Goal: Information Seeking & Learning: Compare options

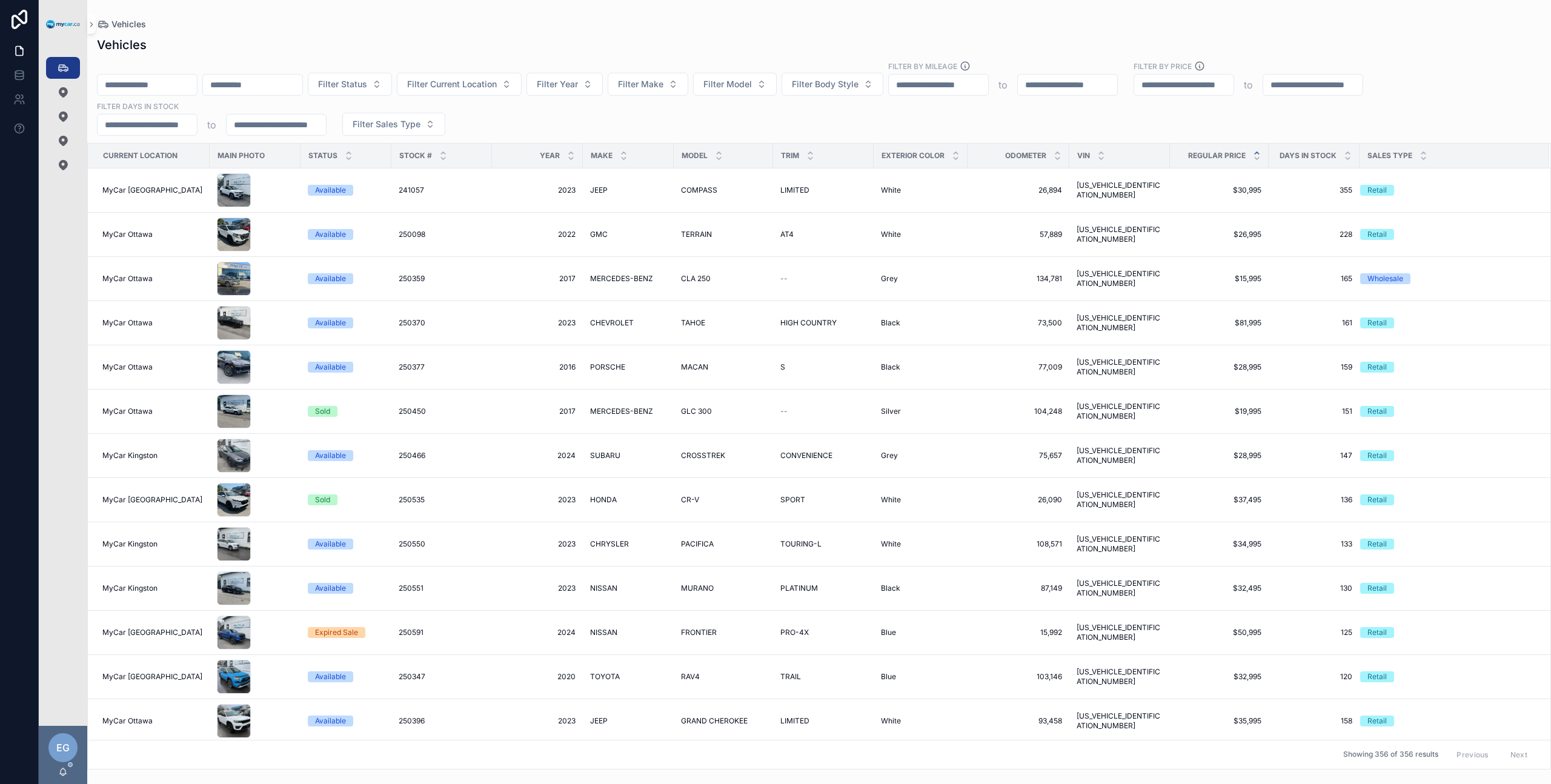
click at [1163, 151] on icon "scrollable content" at bounding box center [1256, 152] width 8 height 8
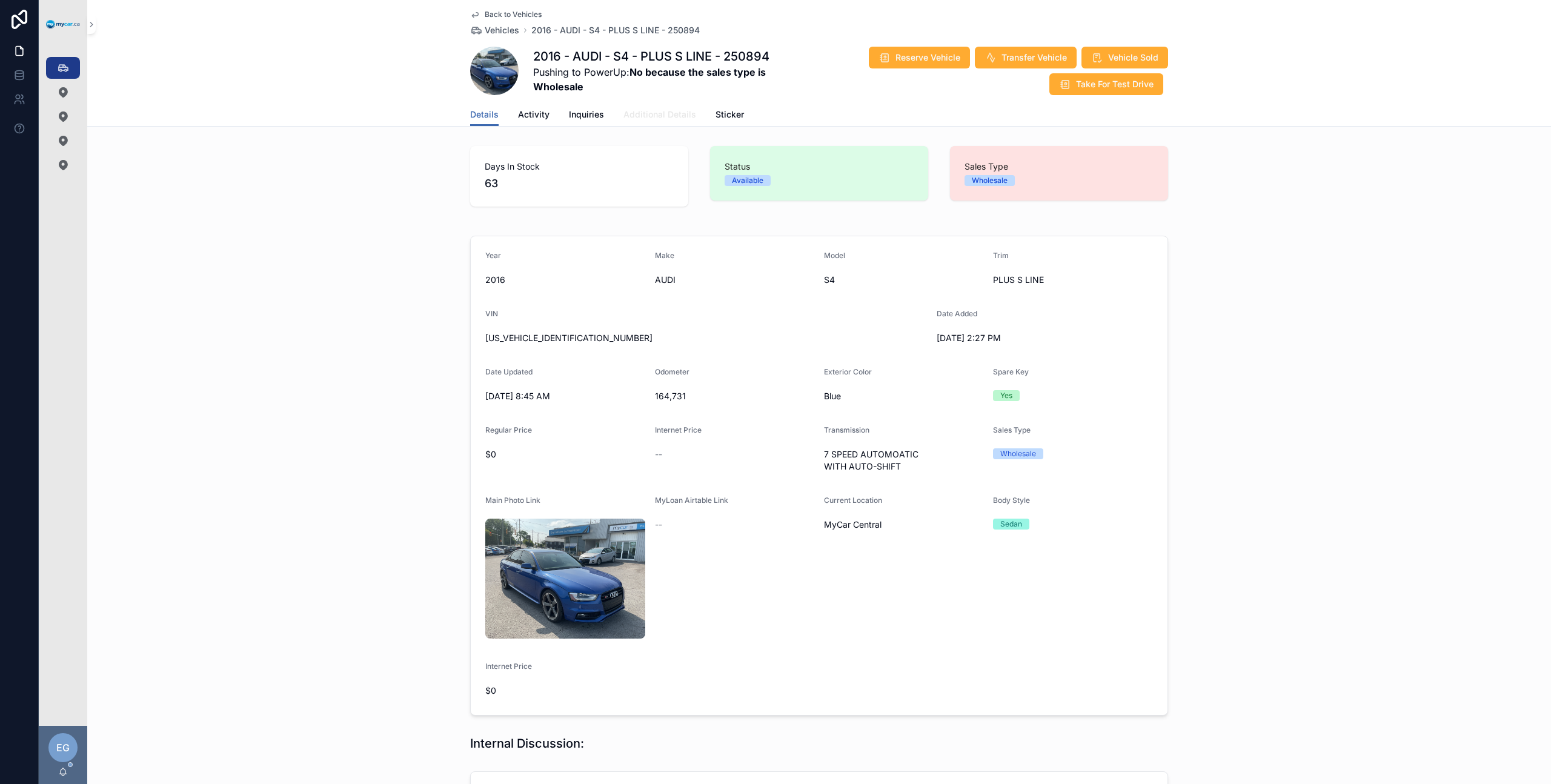
click at [661, 115] on span "Additional Details" at bounding box center [660, 115] width 73 height 12
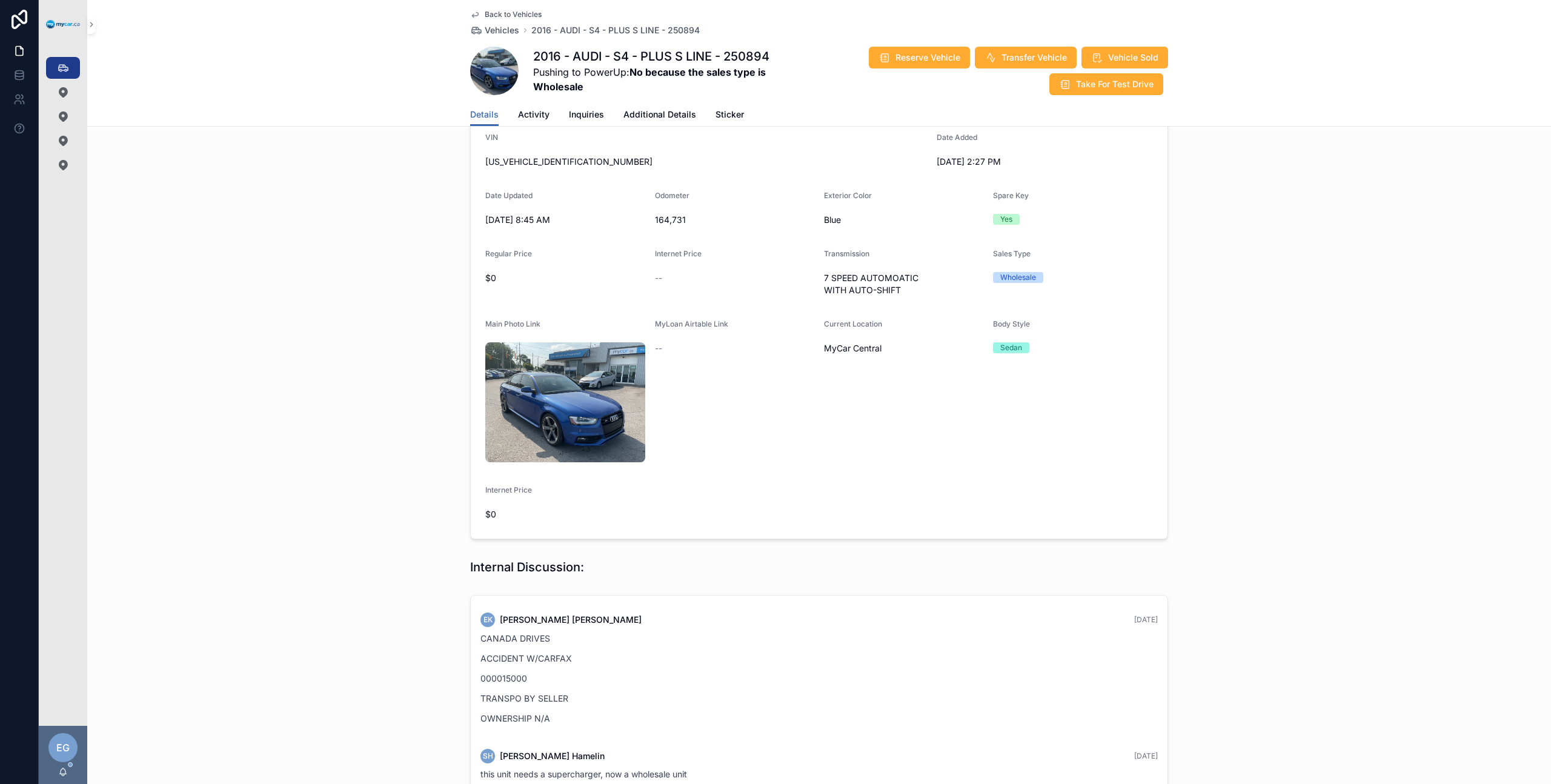
scroll to position [186, 0]
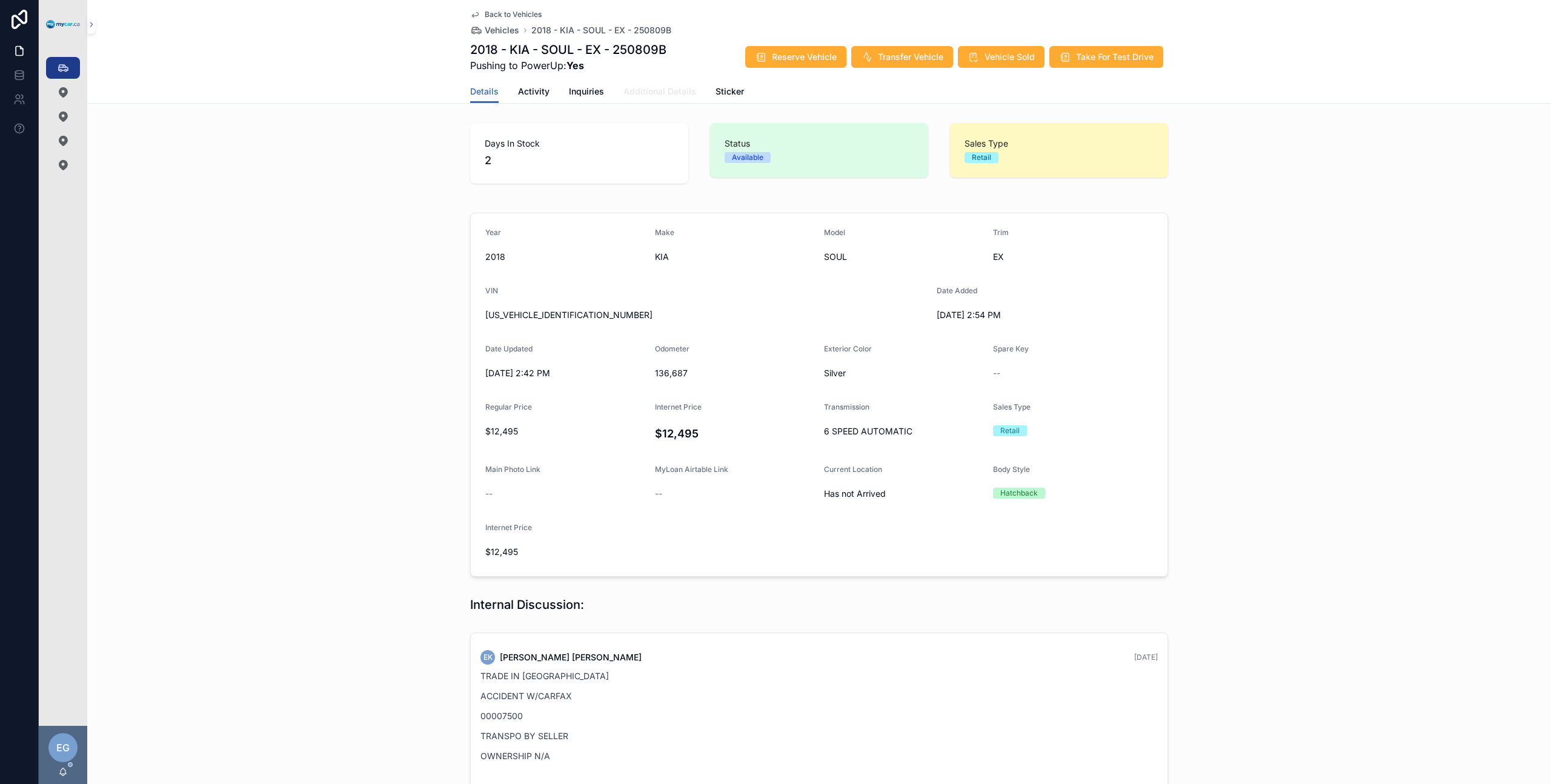
click at [654, 101] on link "Additional Details" at bounding box center [660, 93] width 73 height 24
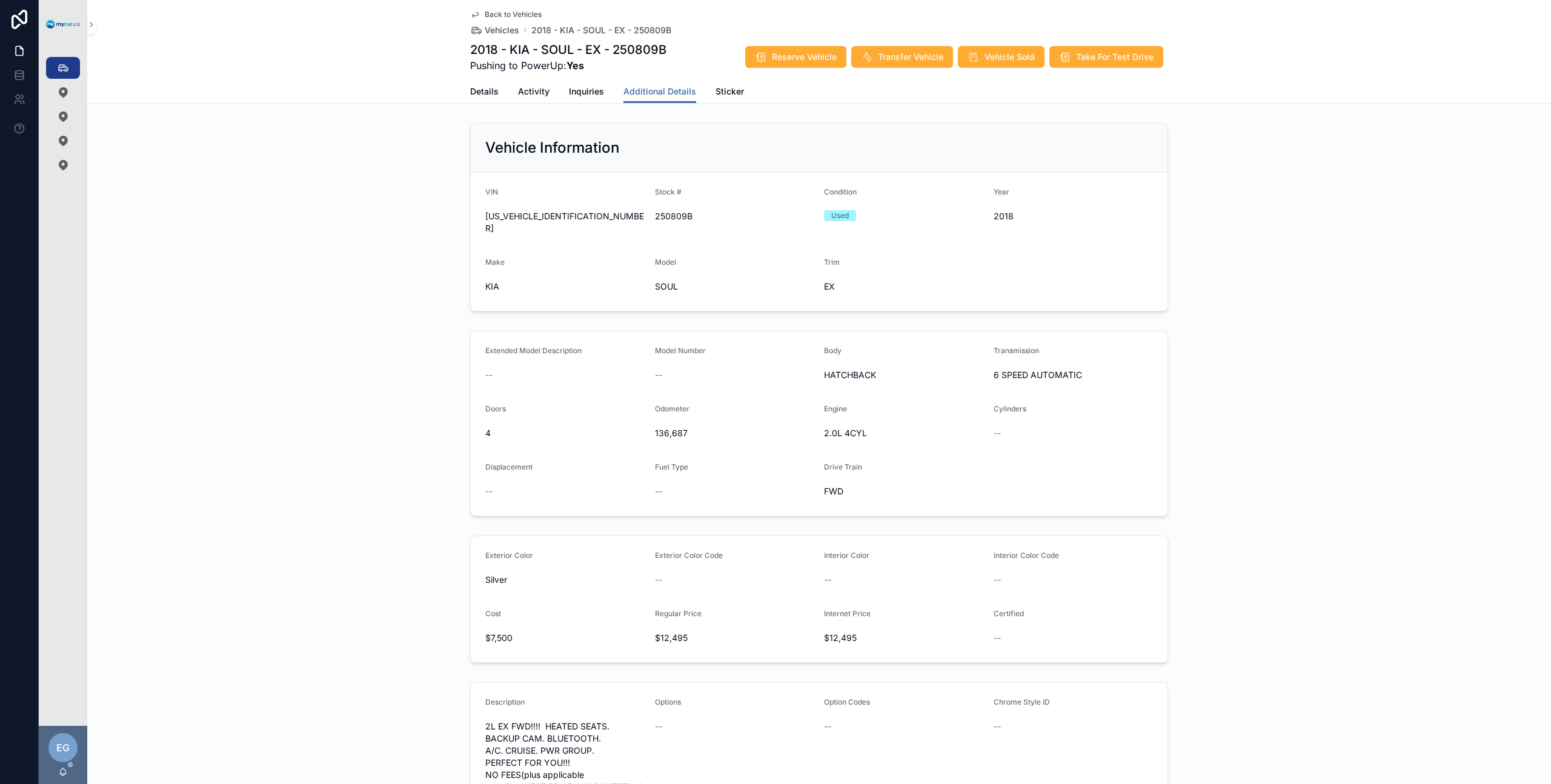
click at [513, 215] on span "[US_VEHICLE_IDENTIFICATION_NUMBER]" at bounding box center [565, 222] width 160 height 24
click at [796, 60] on span "Reserve Vehicle" at bounding box center [804, 57] width 65 height 12
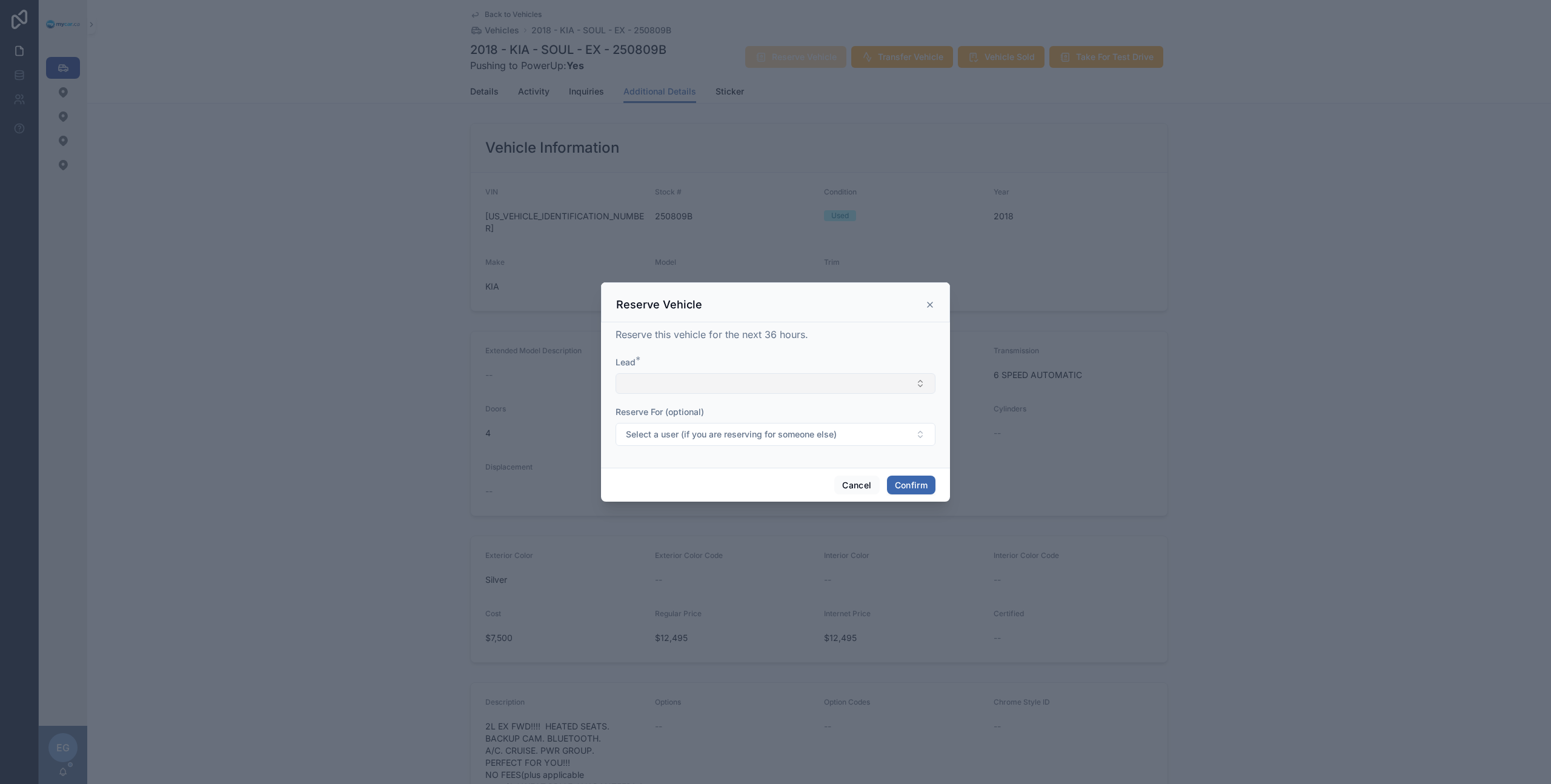
click at [836, 388] on button "Select Button" at bounding box center [776, 383] width 320 height 20
drag, startPoint x: 679, startPoint y: 407, endPoint x: 590, endPoint y: 406, distance: 89.0
click at [590, 406] on div "Vehicles 356 My Reservations 5 My Deliveries 15 All Reservations 121 Delivered …" at bounding box center [776, 392] width 1551 height 784
type input "**********"
click at [671, 434] on button "New" at bounding box center [776, 430] width 309 height 12
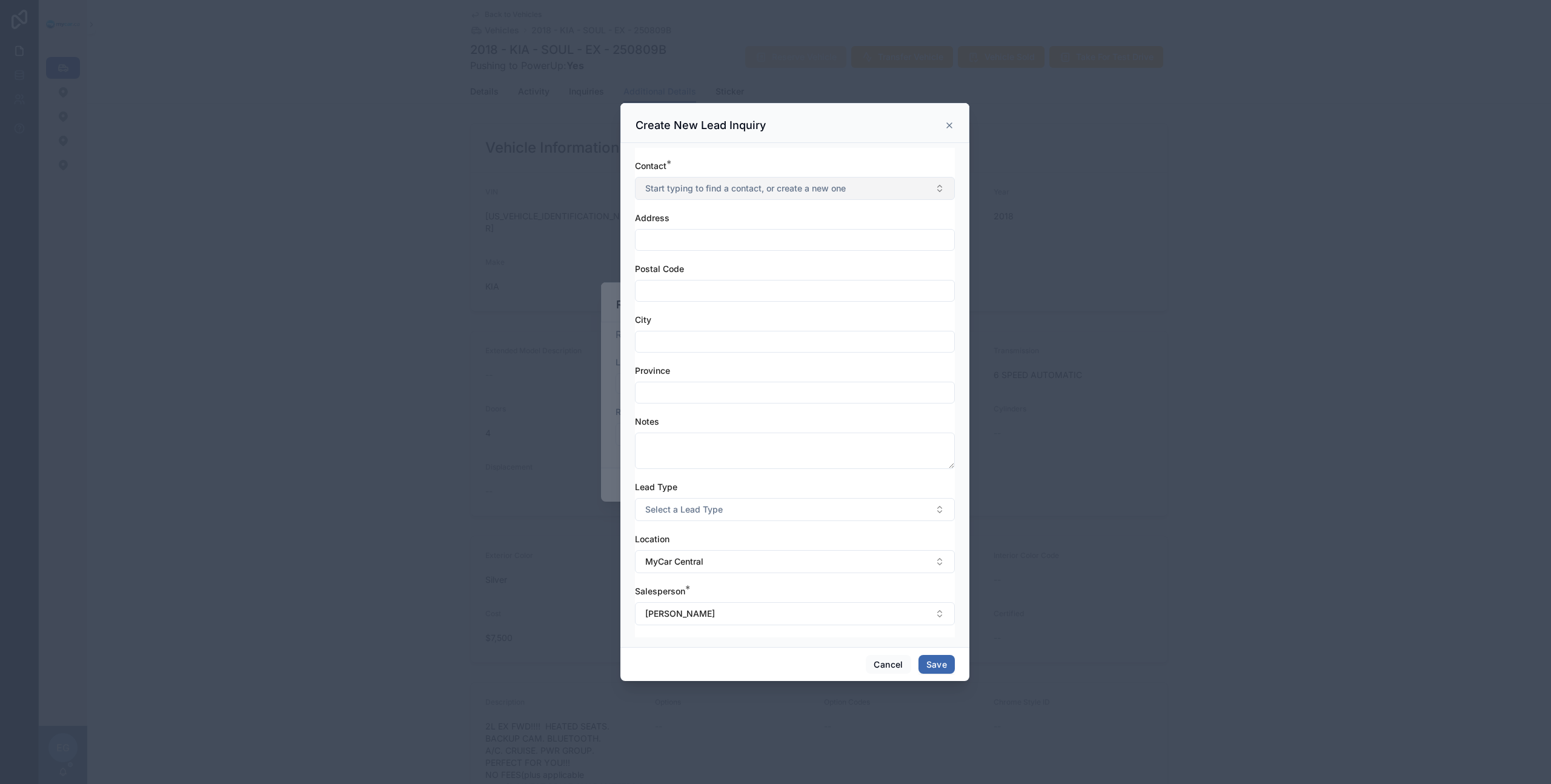
click at [744, 196] on button "Start typing to find a contact, or create a new one" at bounding box center [795, 188] width 320 height 23
click at [713, 238] on button "New" at bounding box center [795, 237] width 309 height 12
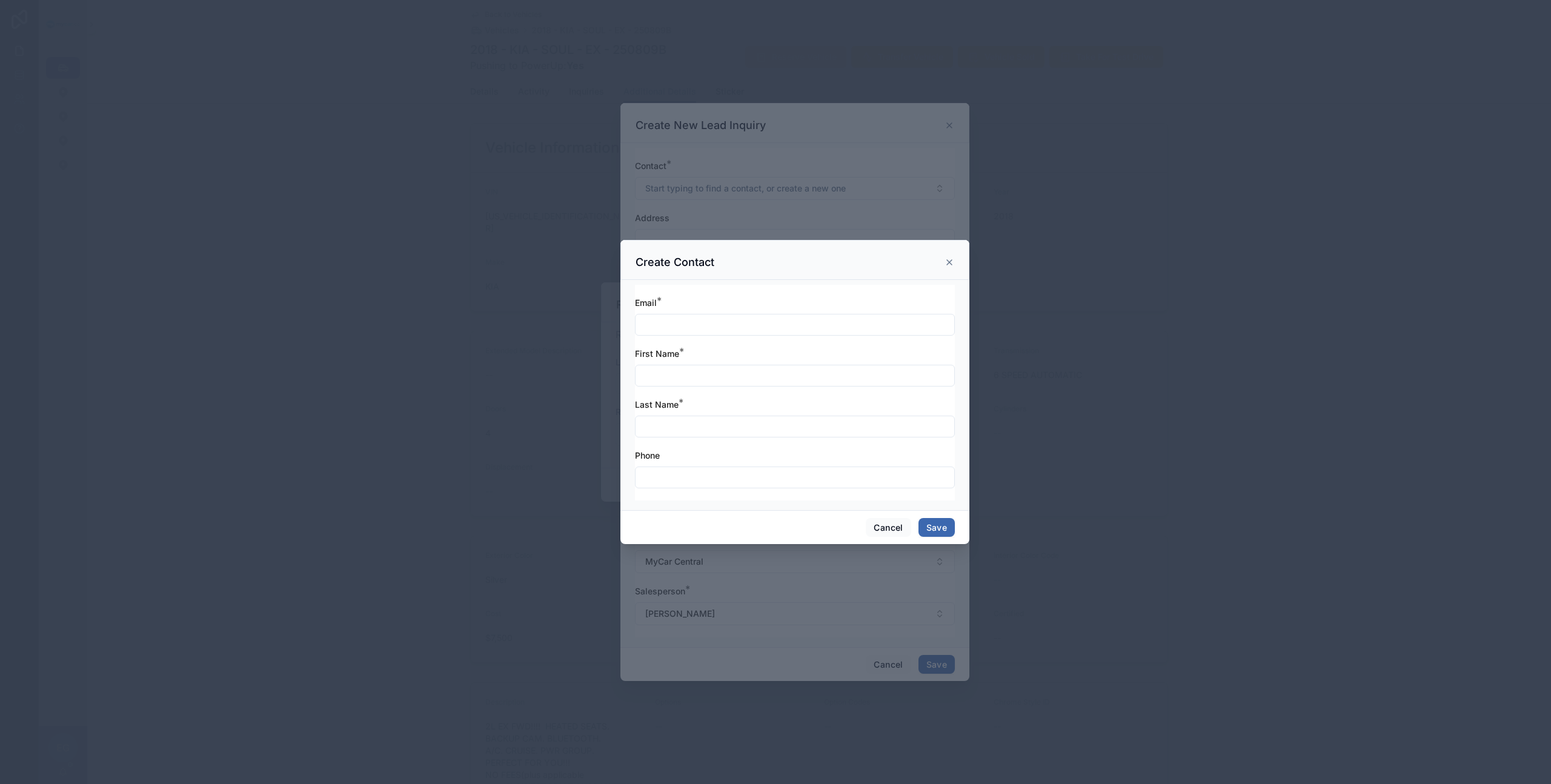
click at [727, 319] on input "text" at bounding box center [795, 324] width 319 height 17
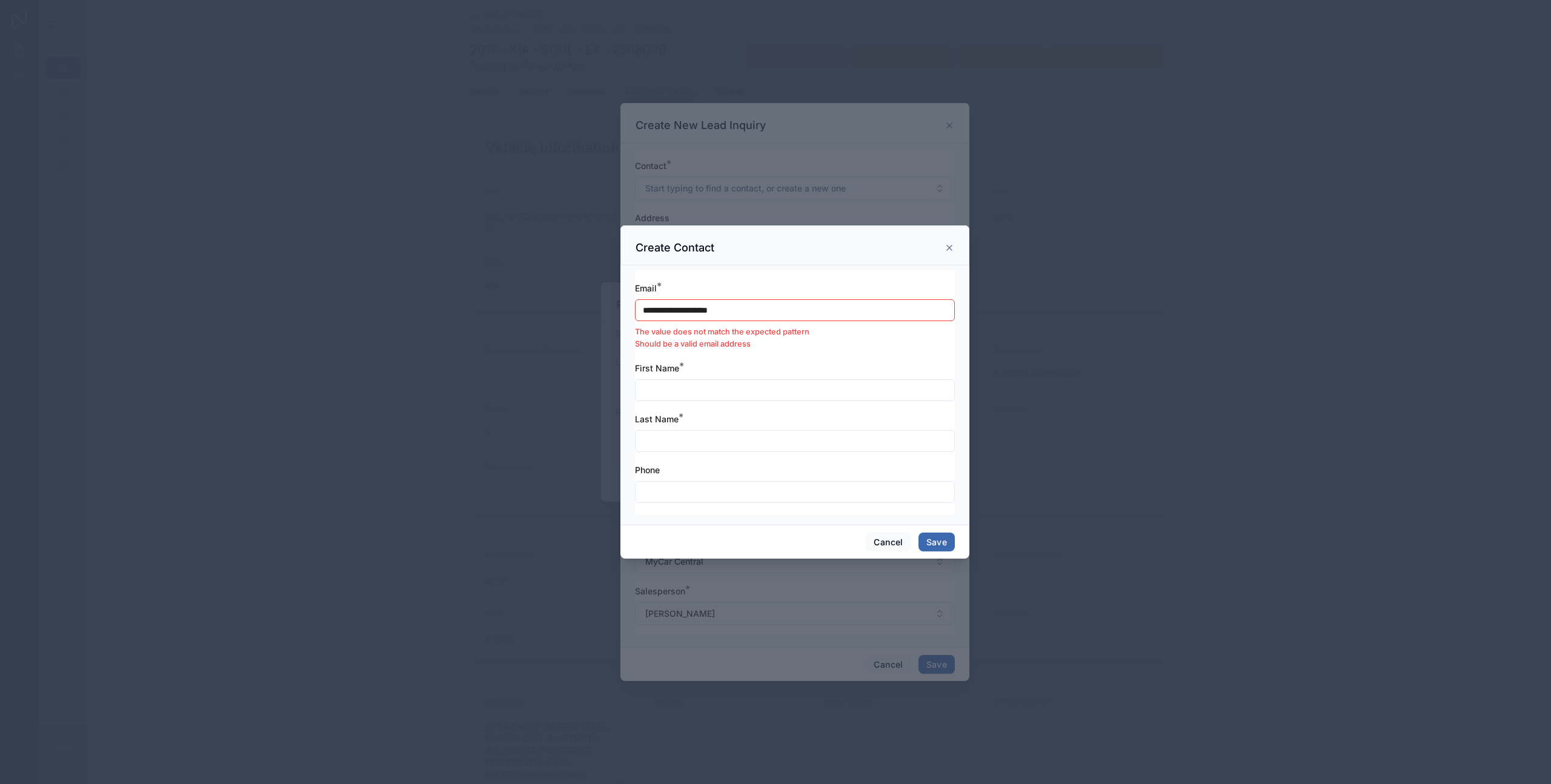
click at [701, 307] on input "**********" at bounding box center [795, 310] width 319 height 17
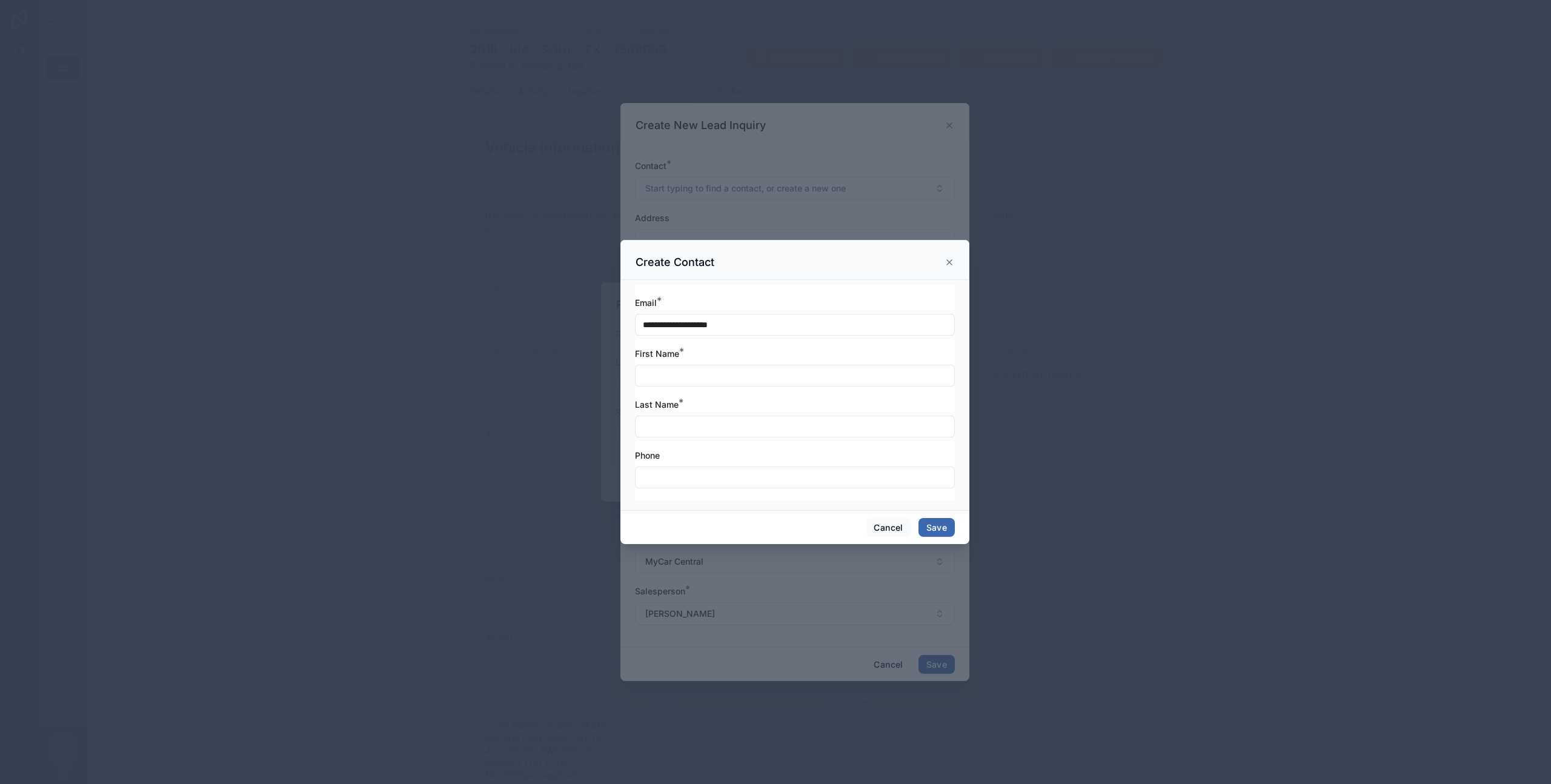
type input "**********"
type input "*"
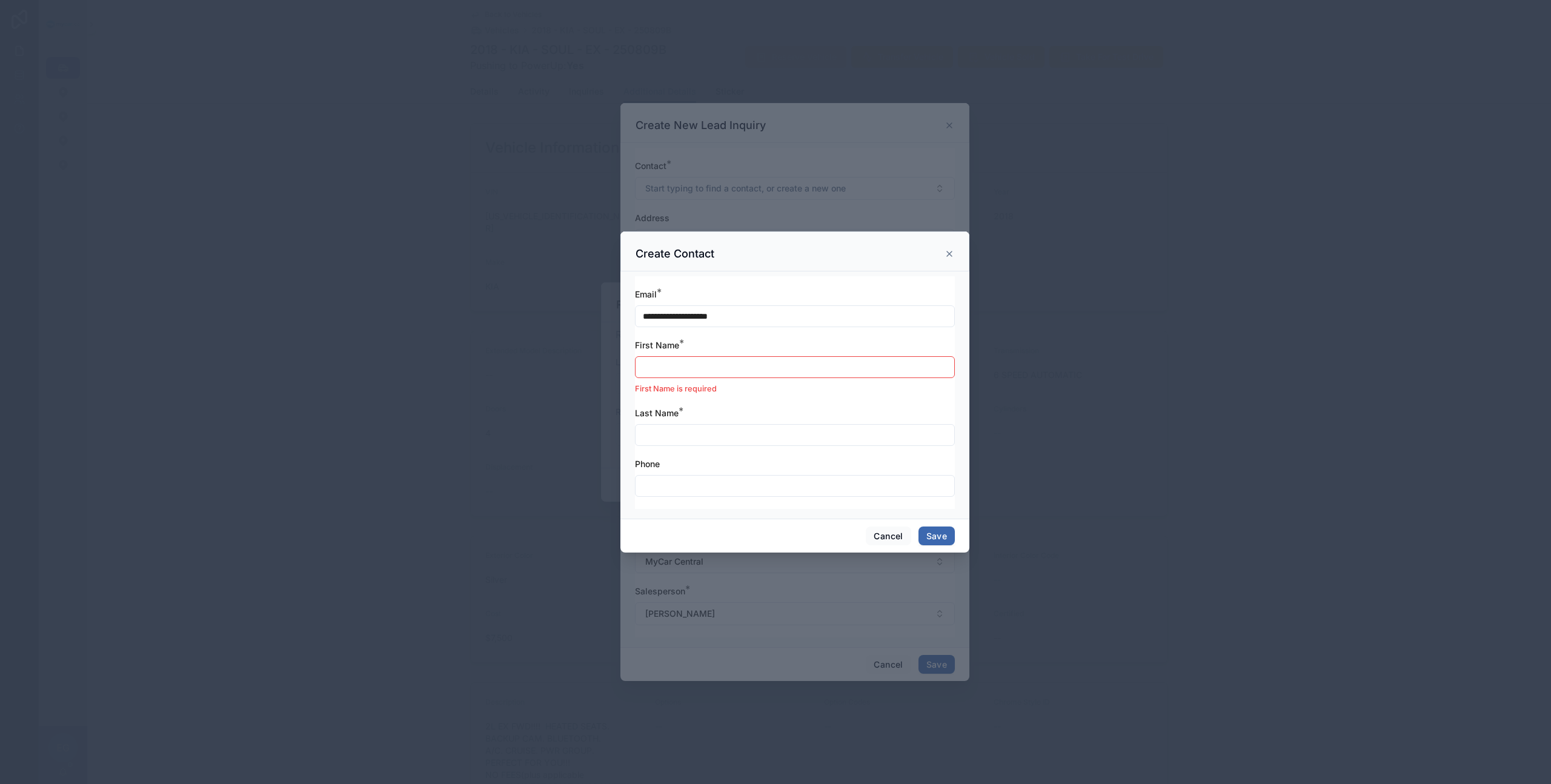
type input "*"
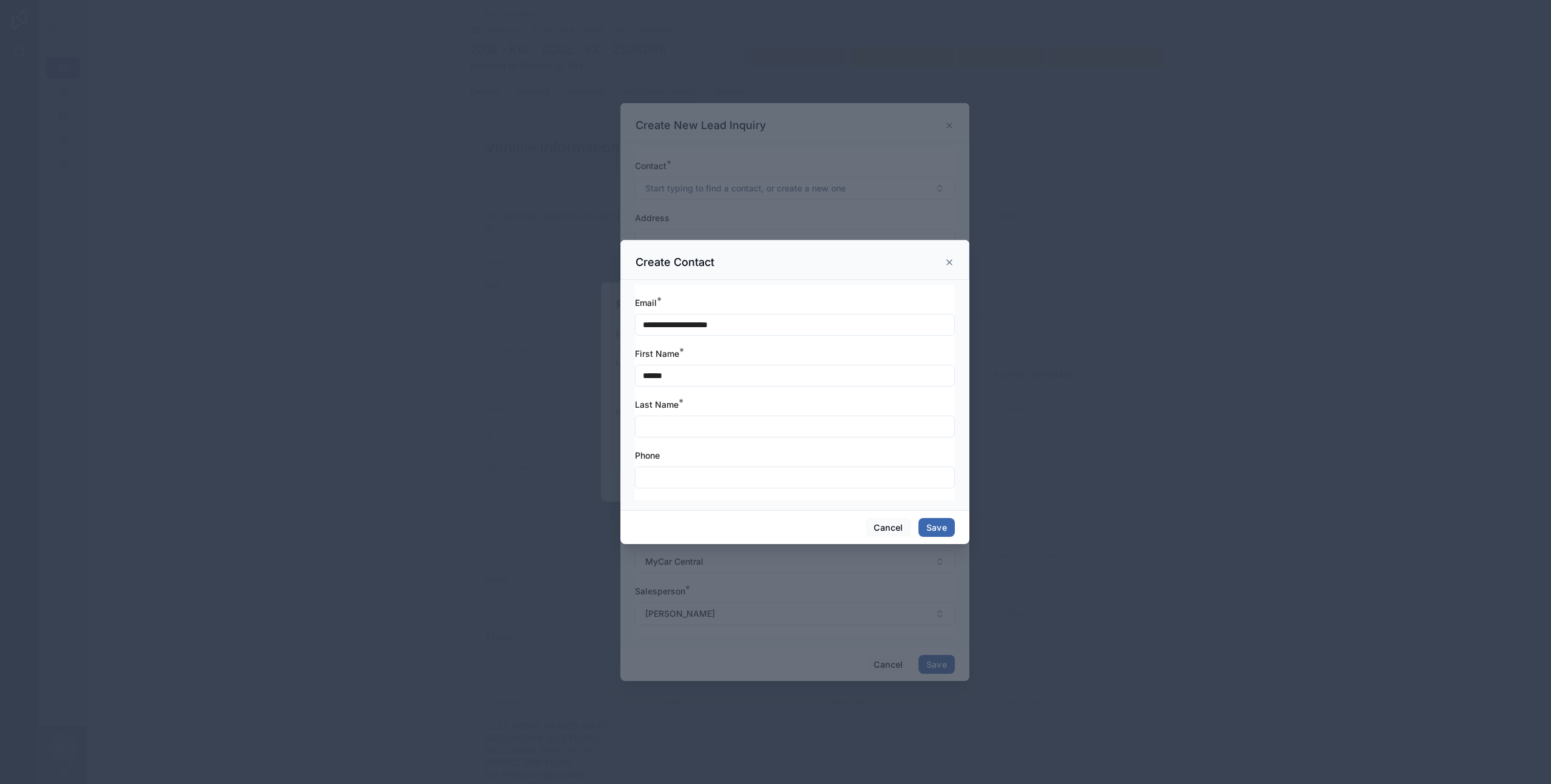
type input "******"
type input "*****"
click at [937, 530] on button "Save" at bounding box center [937, 527] width 36 height 19
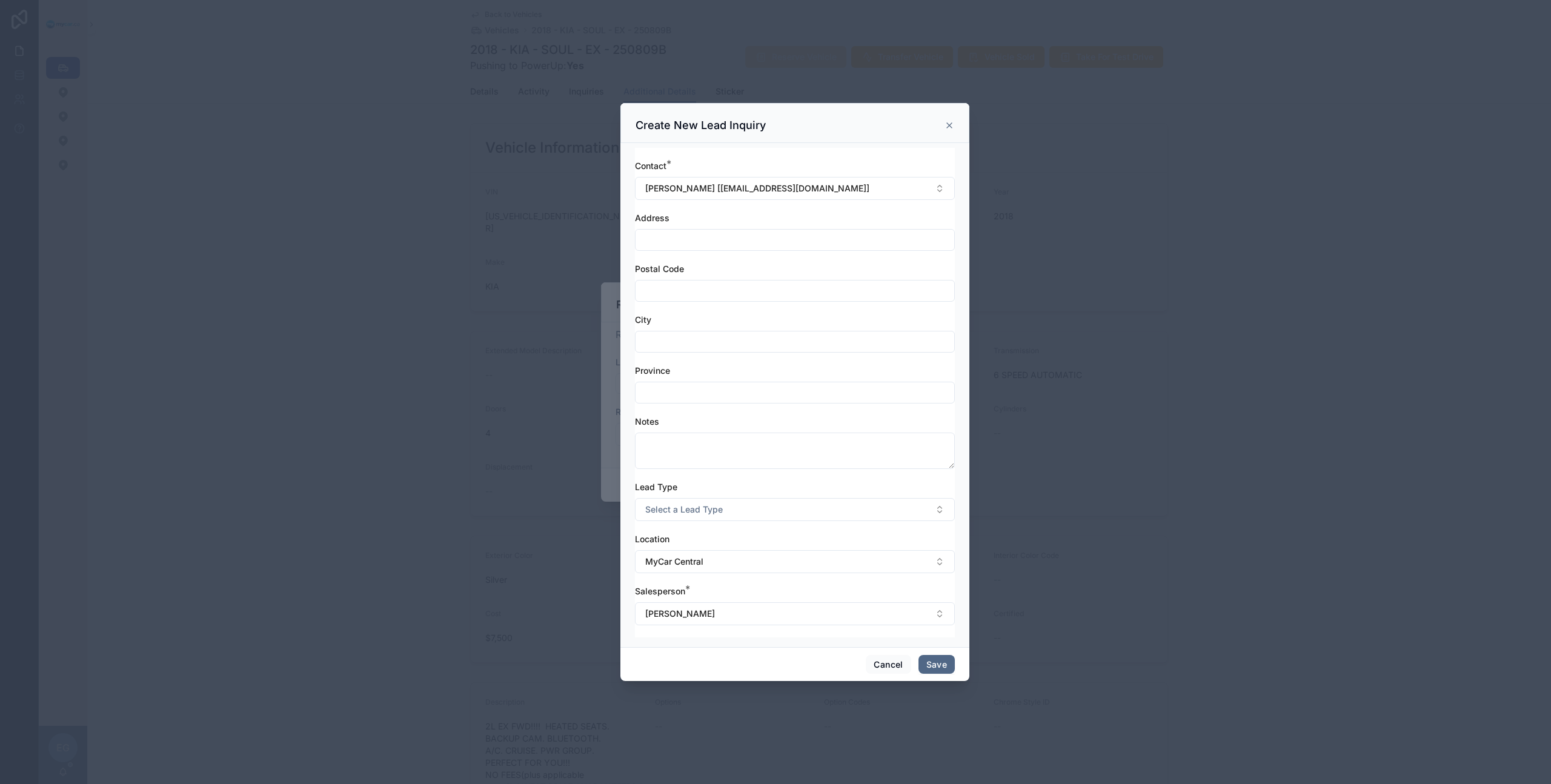
click at [940, 662] on button "Save" at bounding box center [937, 664] width 36 height 19
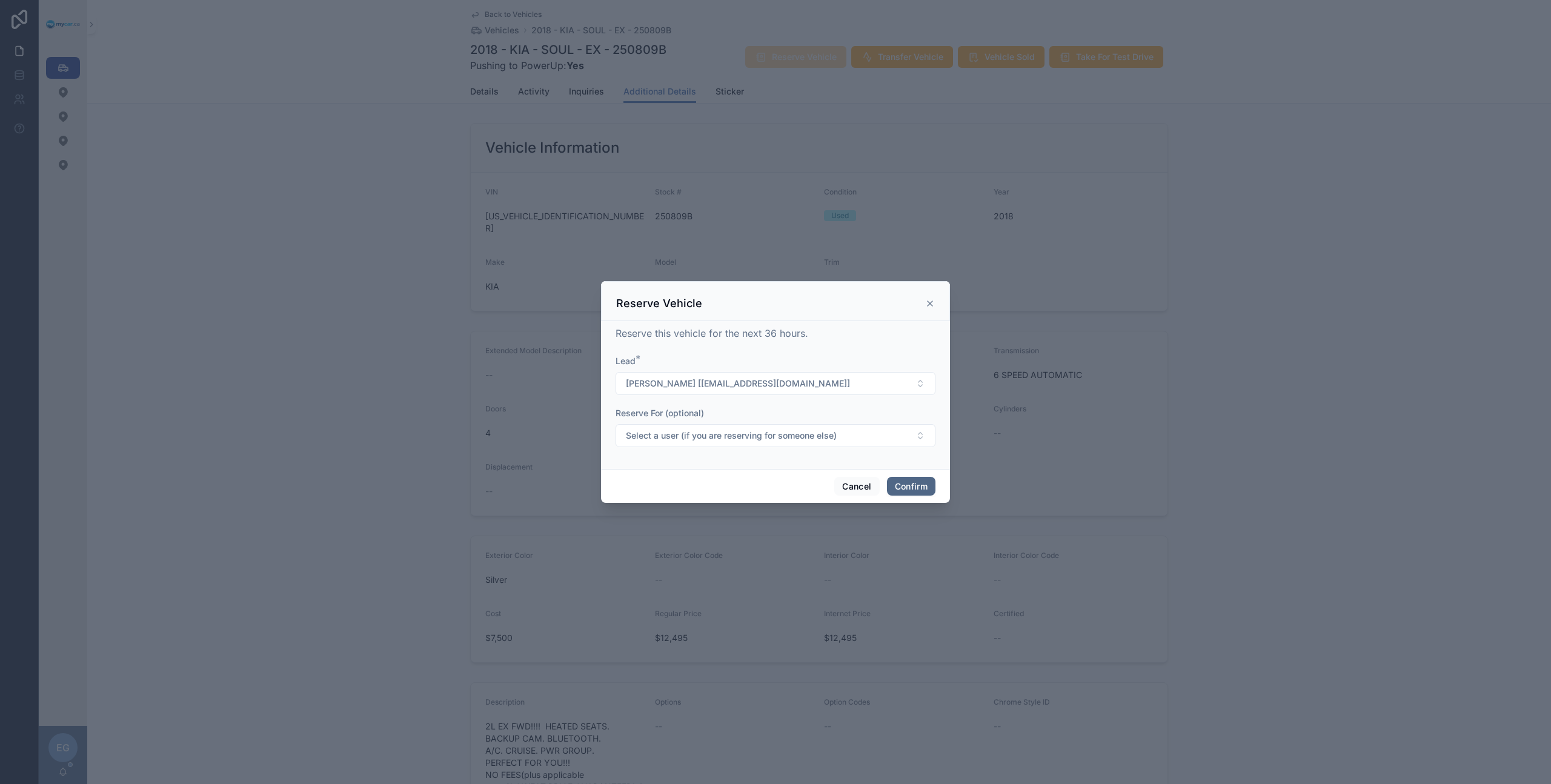
click at [924, 492] on button "Confirm" at bounding box center [911, 486] width 48 height 19
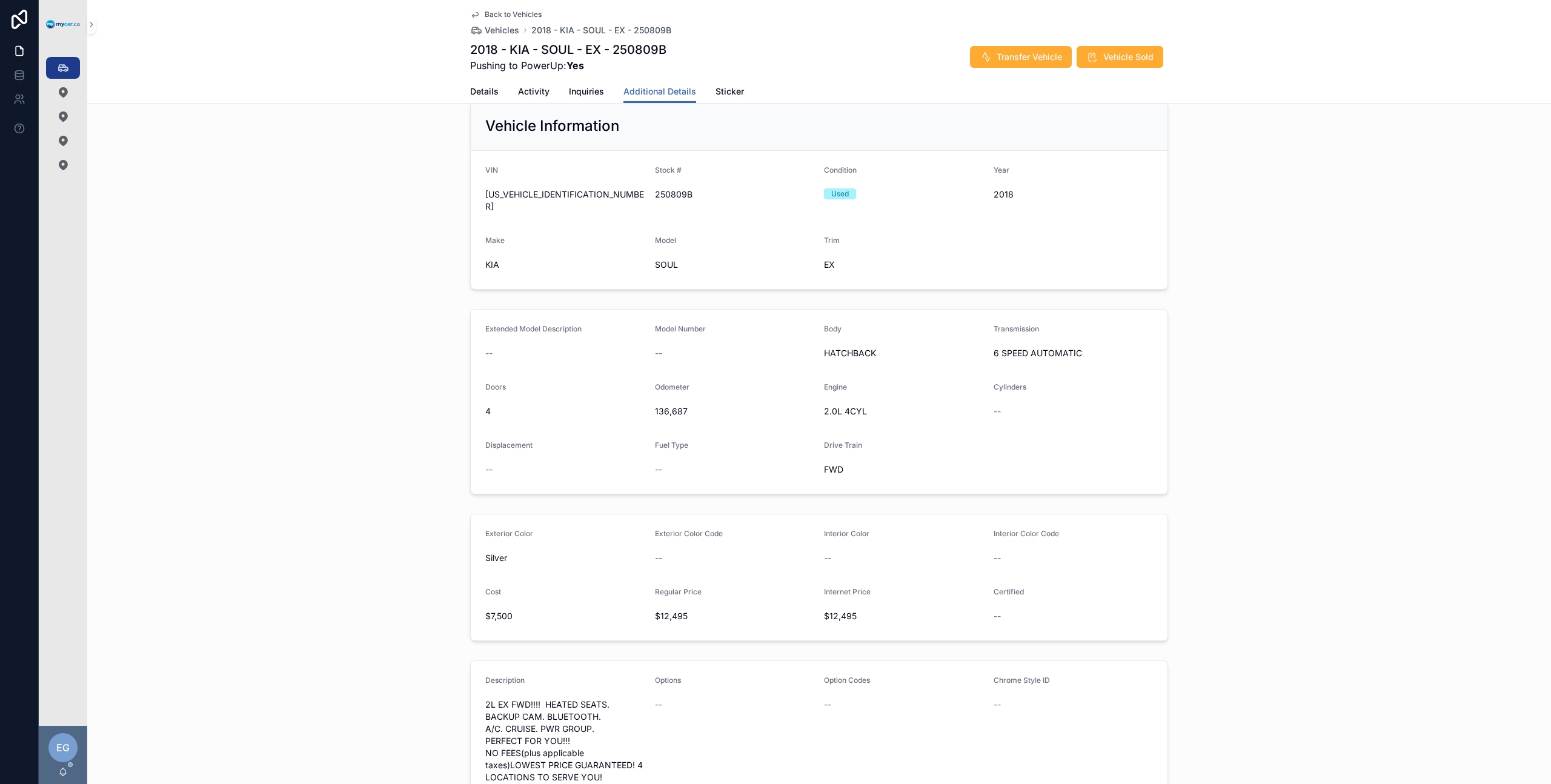
scroll to position [35, 0]
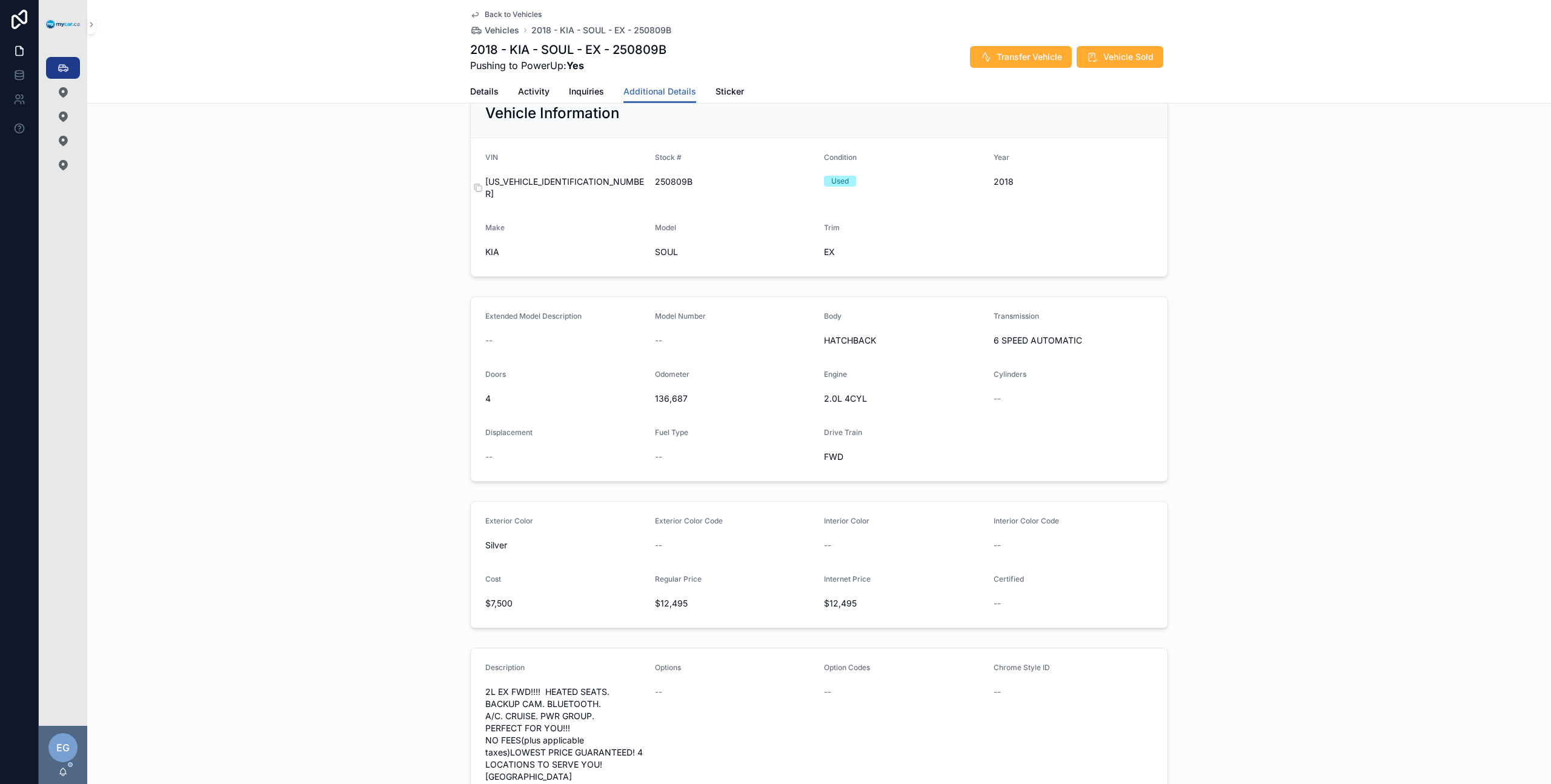
click at [541, 186] on span "KNDJP3A56J7525763" at bounding box center [565, 188] width 160 height 24
copy span "KNDJP3A56J7525763"
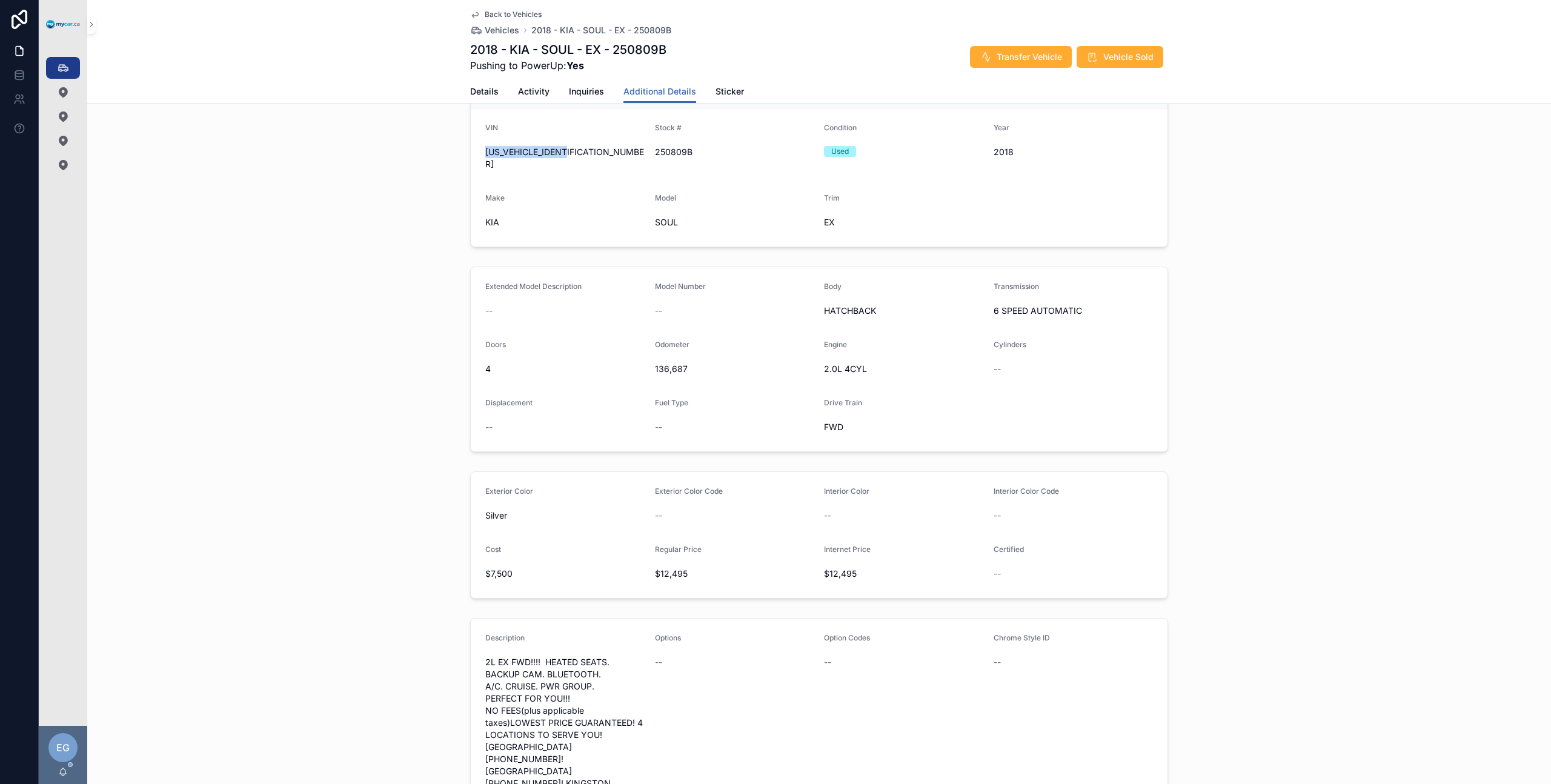
scroll to position [79, 0]
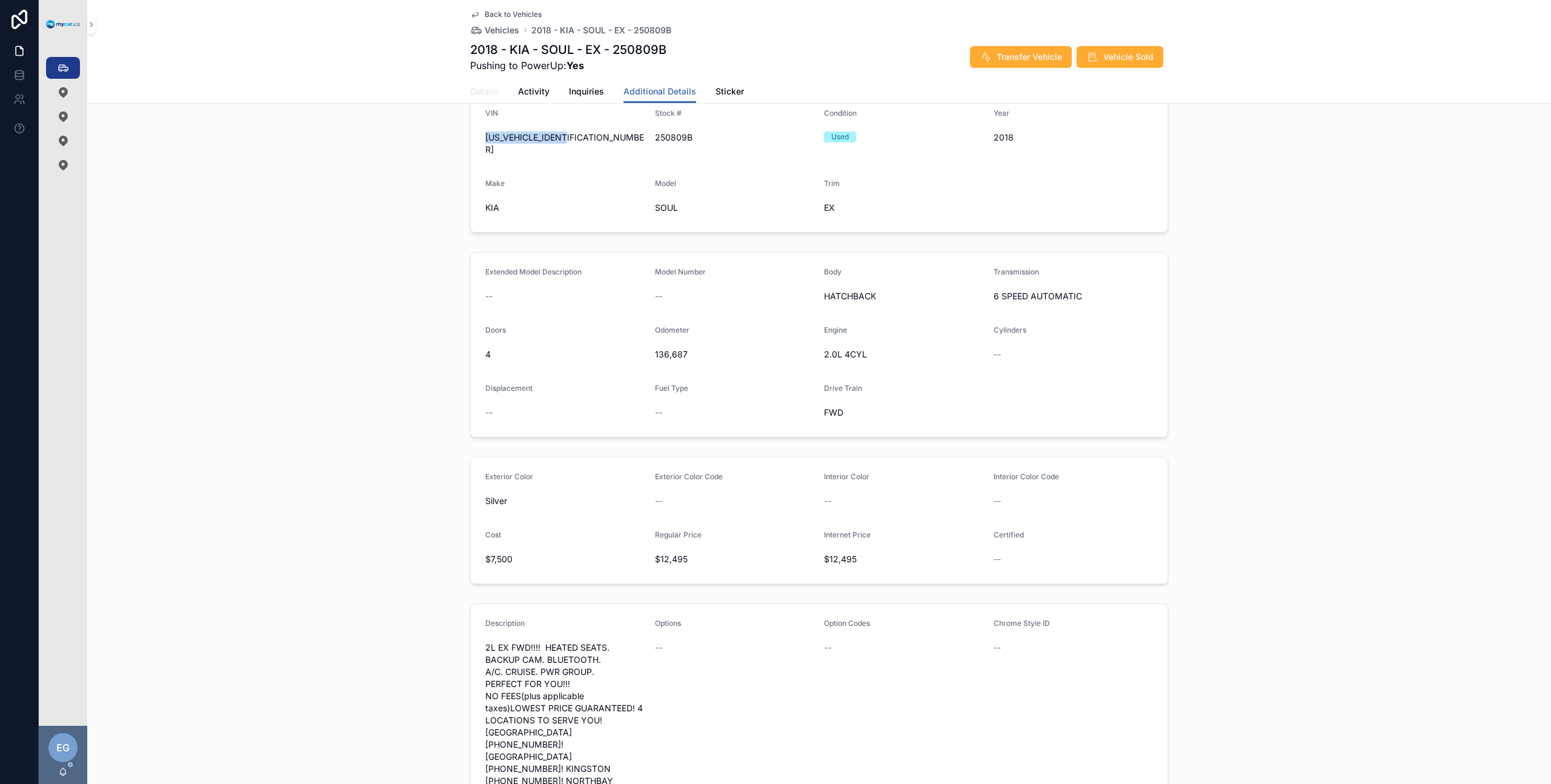
click at [481, 94] on span "Details" at bounding box center [484, 91] width 28 height 12
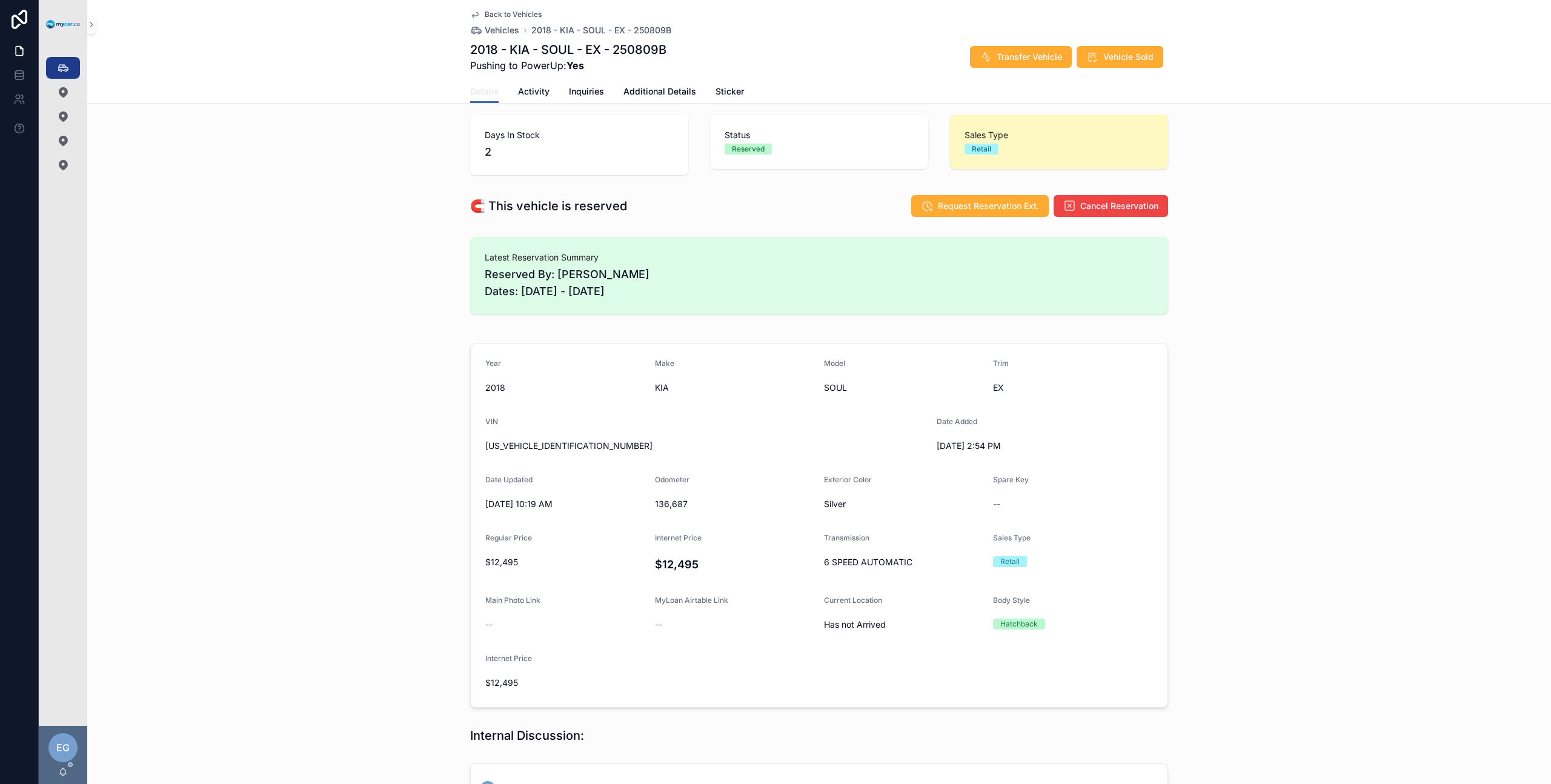
scroll to position [20, 0]
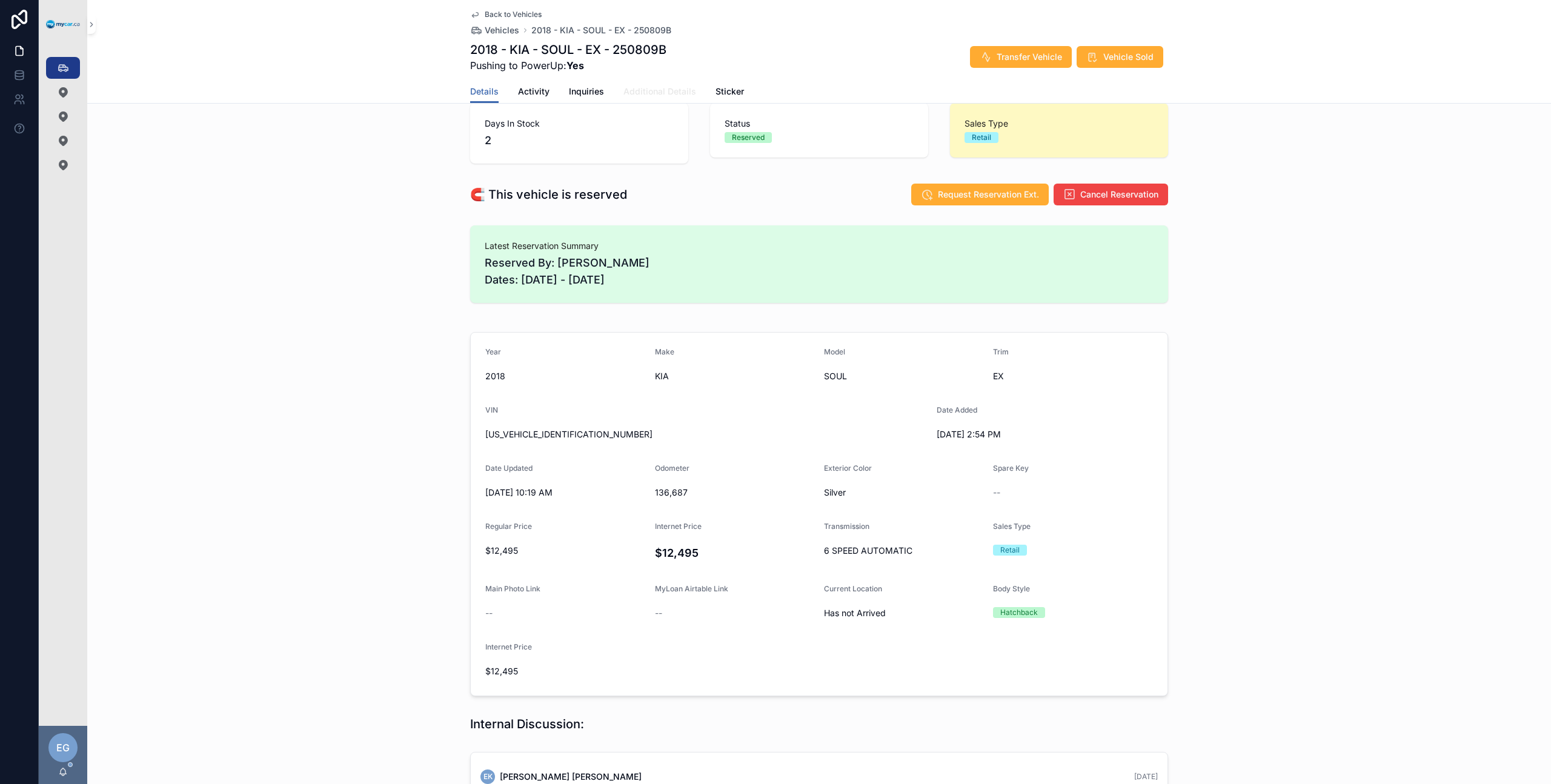
click at [672, 92] on span "Additional Details" at bounding box center [660, 91] width 73 height 12
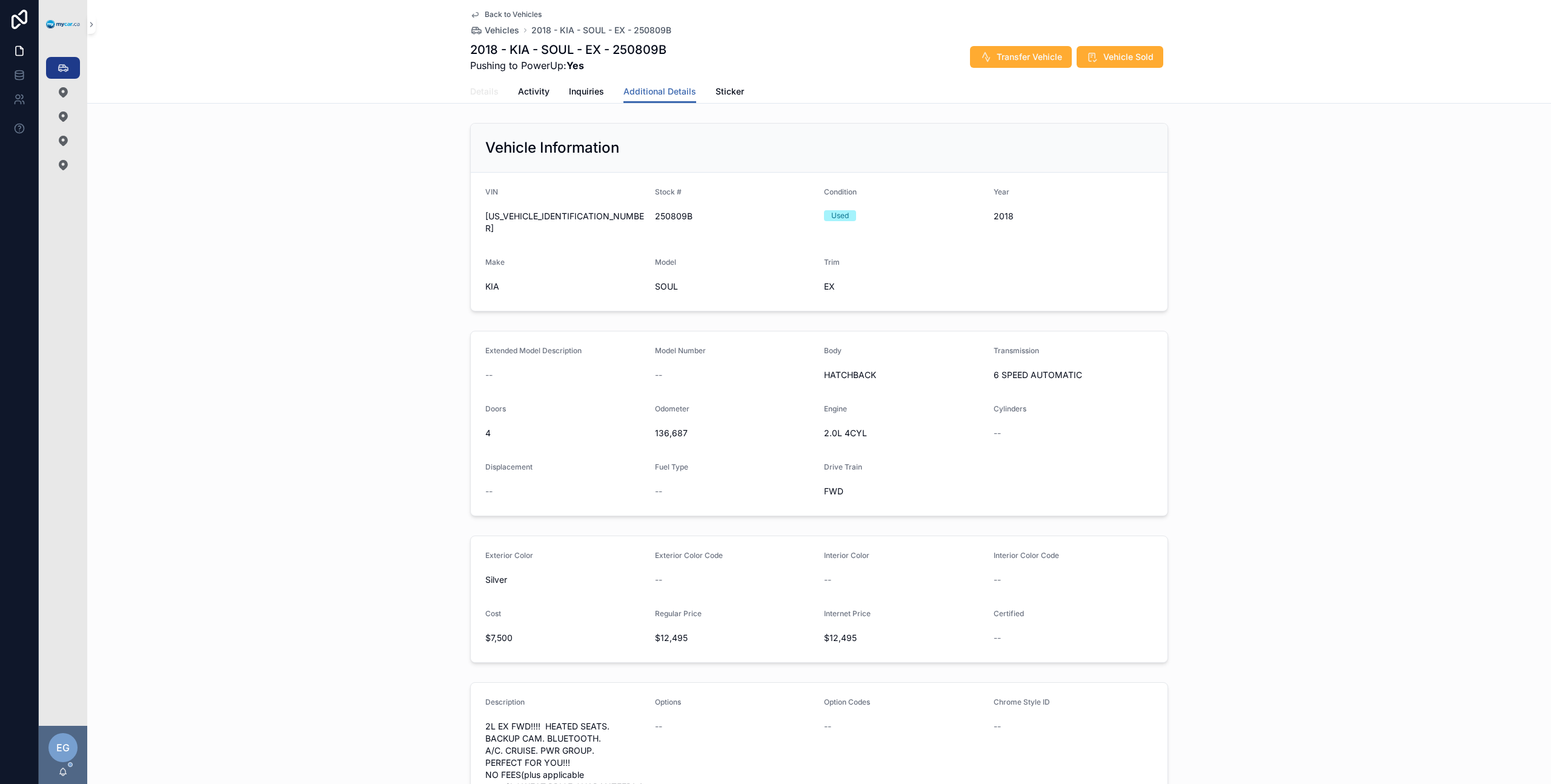
click at [475, 91] on span "Details" at bounding box center [484, 91] width 28 height 12
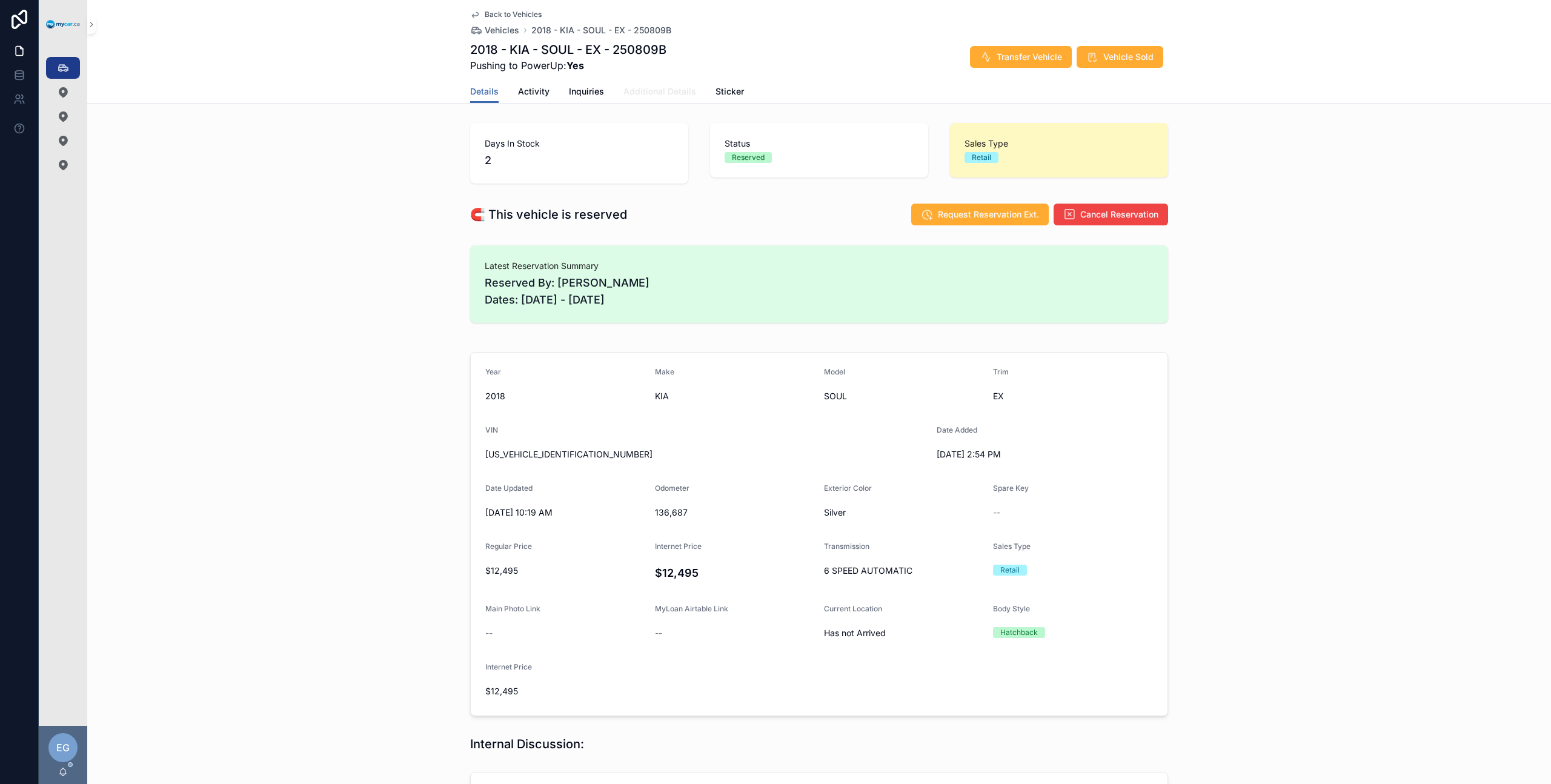
click at [651, 98] on link "Additional Details" at bounding box center [660, 93] width 73 height 24
